Goal: Use online tool/utility: Utilize a website feature to perform a specific function

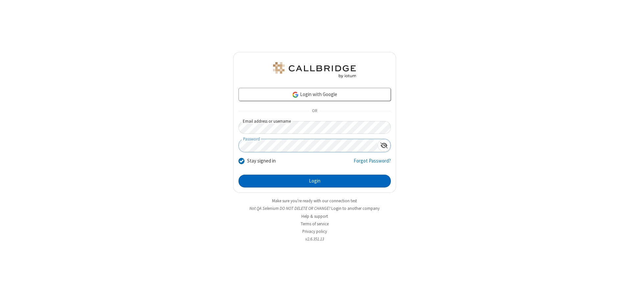
click at [315, 181] on button "Login" at bounding box center [315, 181] width 152 height 13
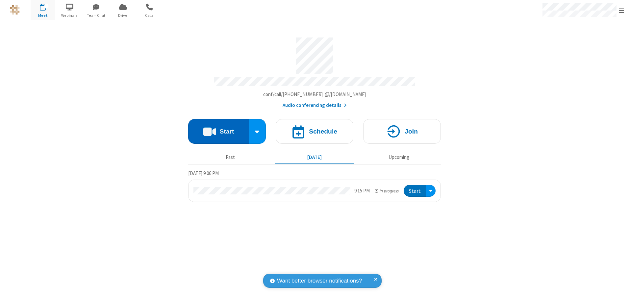
click at [219, 129] on button "Start" at bounding box center [218, 131] width 61 height 25
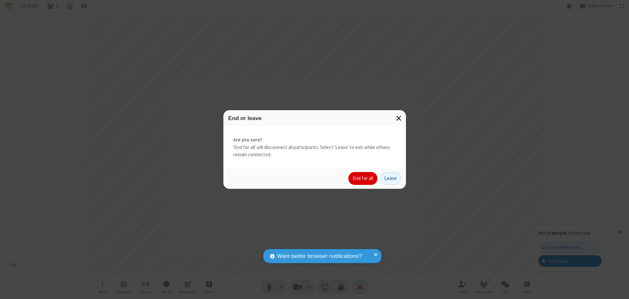
click at [363, 178] on button "End for all" at bounding box center [363, 178] width 29 height 13
